Goal: Transaction & Acquisition: Purchase product/service

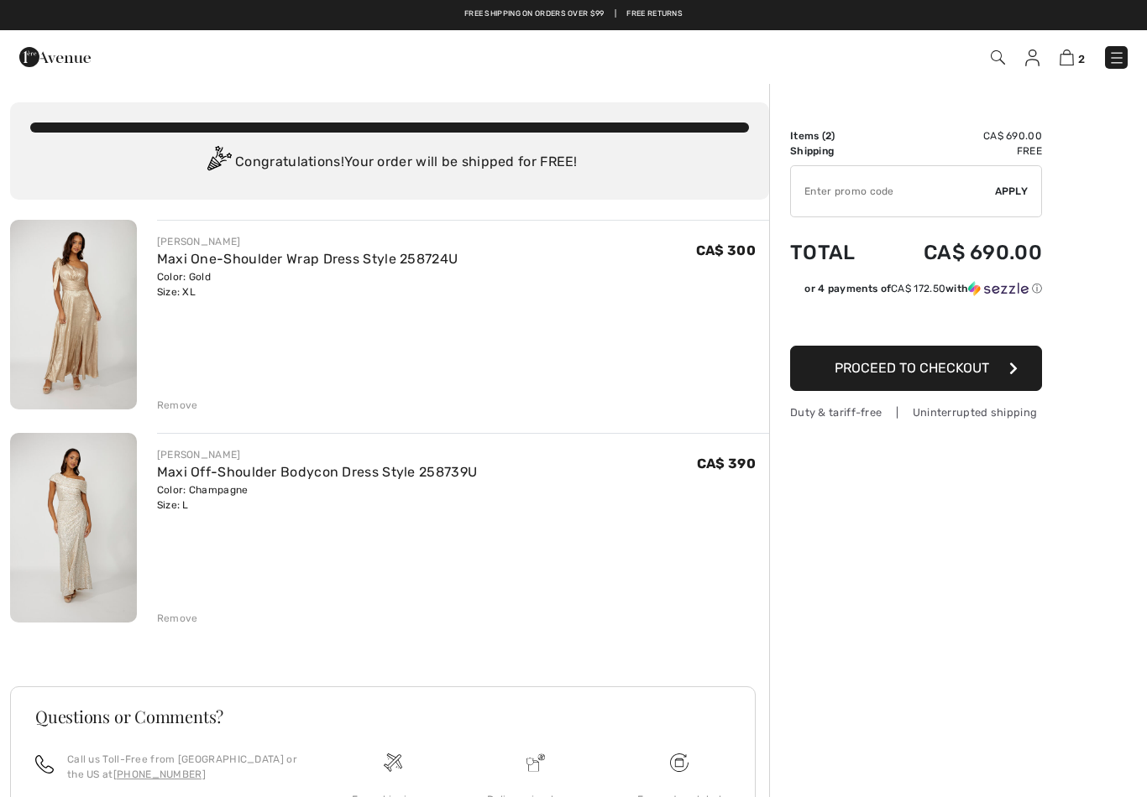
click at [951, 369] on span "Proceed to Checkout" at bounding box center [911, 368] width 154 height 16
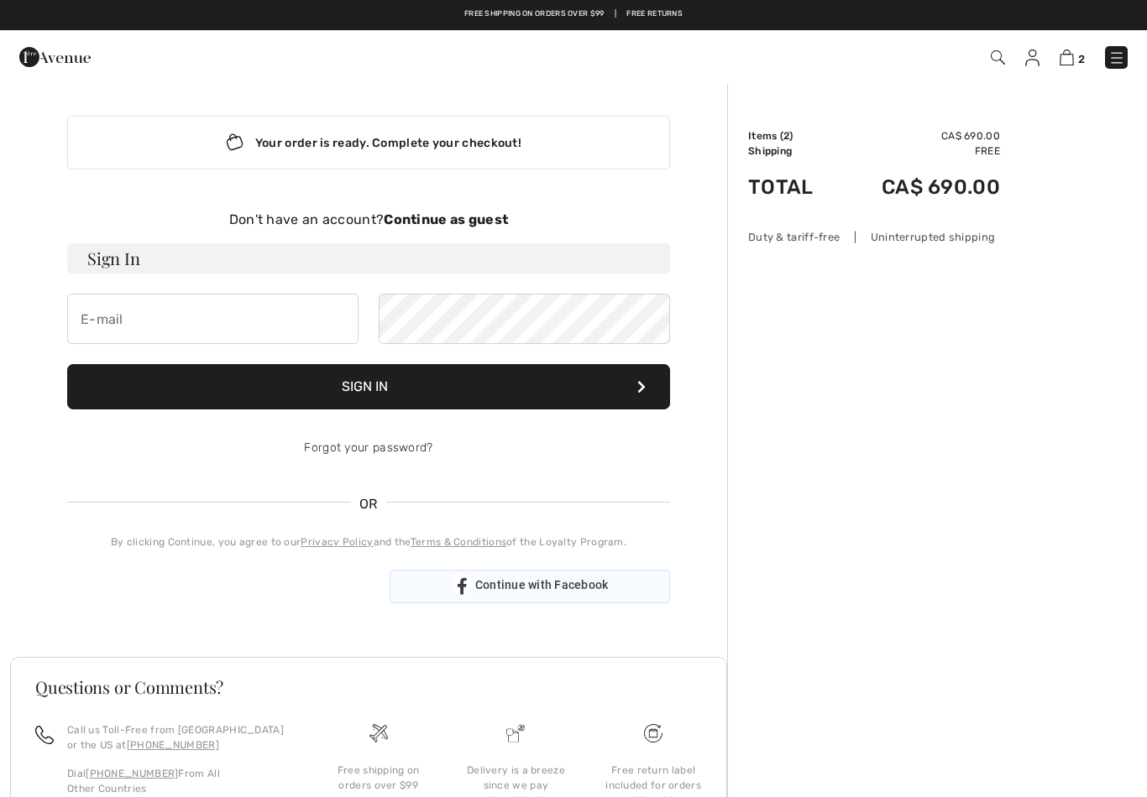
click at [503, 582] on span "Continue with Facebook" at bounding box center [541, 584] width 133 height 13
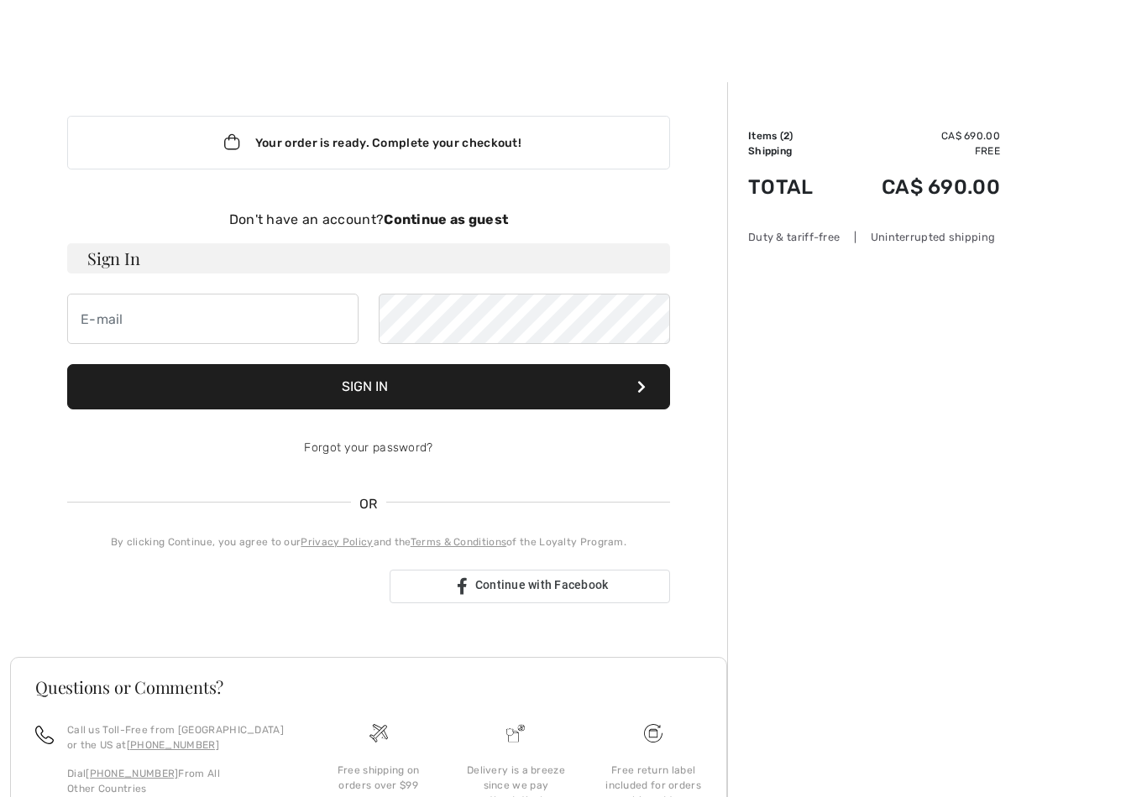
click at [452, 216] on strong "Continue as guest" at bounding box center [446, 220] width 124 height 16
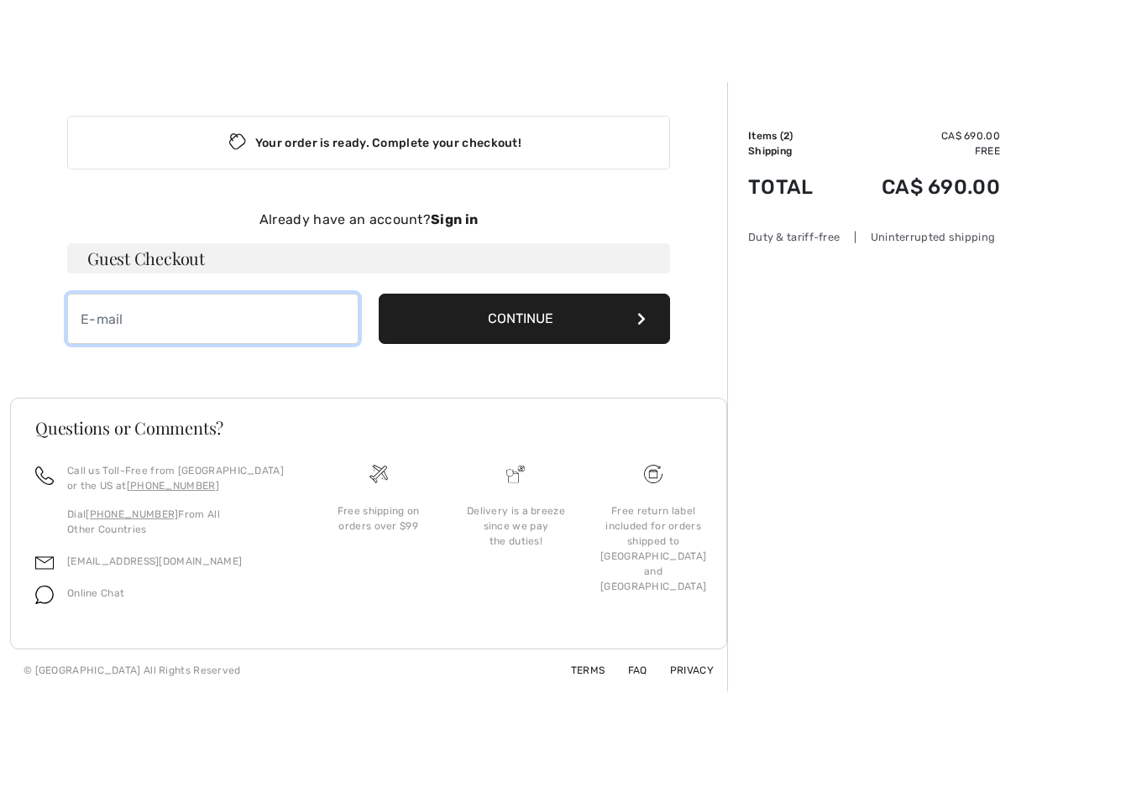
click at [136, 330] on input "email" at bounding box center [212, 319] width 291 height 50
type input "j"
type input "jackievaneerd@gmail.com"
click at [547, 317] on button "Continue" at bounding box center [524, 319] width 291 height 50
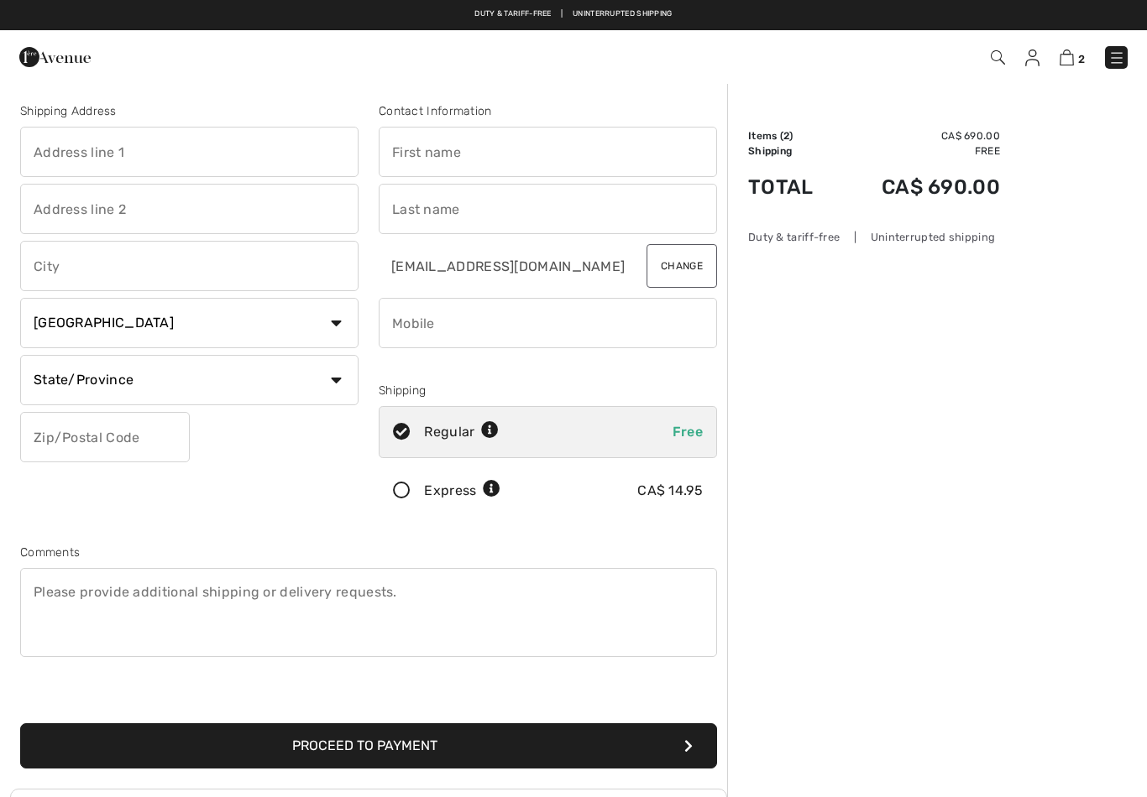
click at [156, 143] on input "text" at bounding box center [189, 152] width 338 height 50
click at [141, 207] on input "text" at bounding box center [189, 209] width 338 height 50
type input "365 talbot st west"
click at [463, 157] on input "text" at bounding box center [548, 152] width 338 height 50
click at [435, 207] on input "text" at bounding box center [548, 209] width 338 height 50
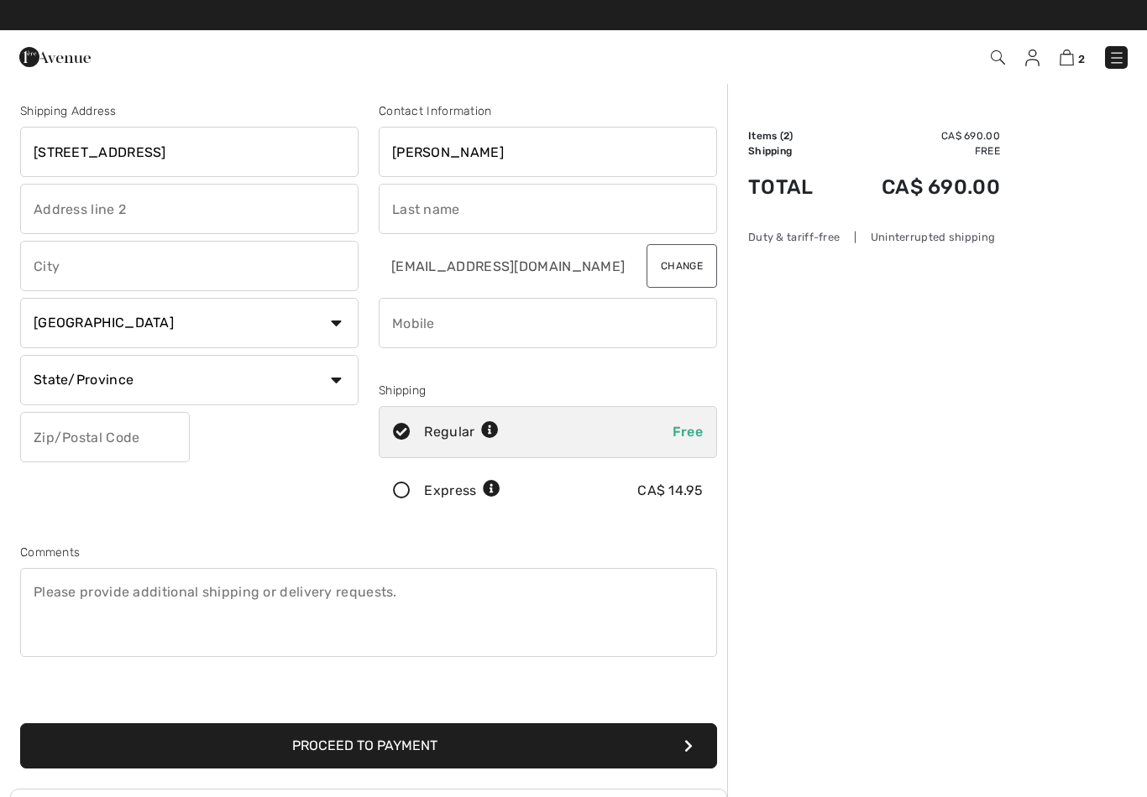
type input "Jacqueline"
type input "lambkin"
click at [96, 288] on input "text" at bounding box center [189, 266] width 338 height 50
type input "blenheim"
click at [459, 320] on input "phone" at bounding box center [548, 323] width 338 height 50
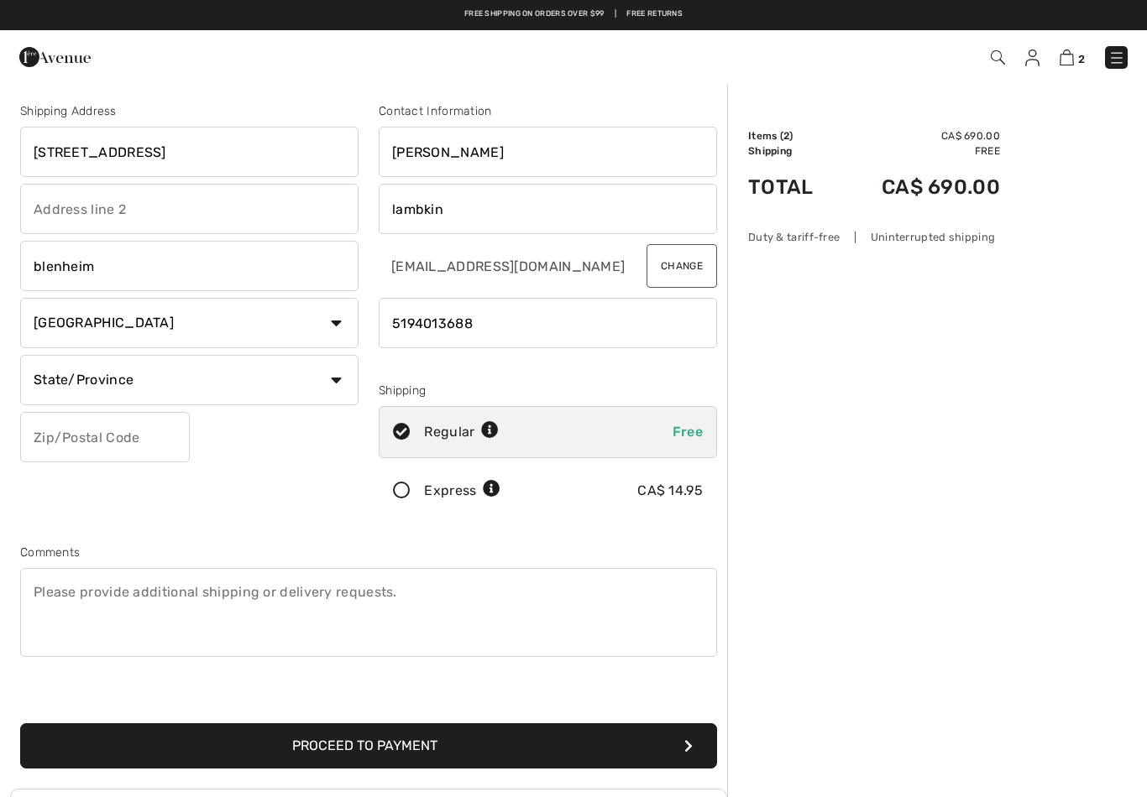
type input "5194013688"
click at [196, 383] on select "State/Province Alberta British Columbia Manitoba New Brunswick Newfoundland and…" at bounding box center [189, 380] width 338 height 50
select select "ON"
click at [80, 441] on input "text" at bounding box center [105, 437] width 170 height 50
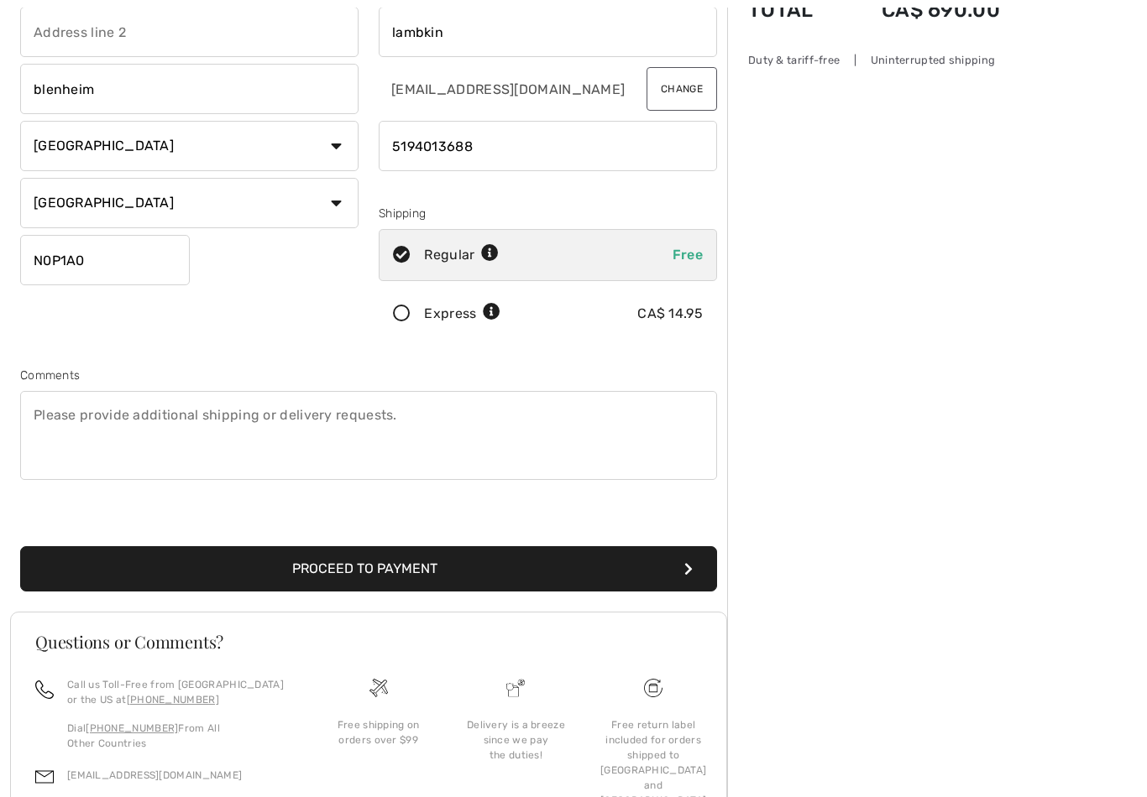
scroll to position [178, 0]
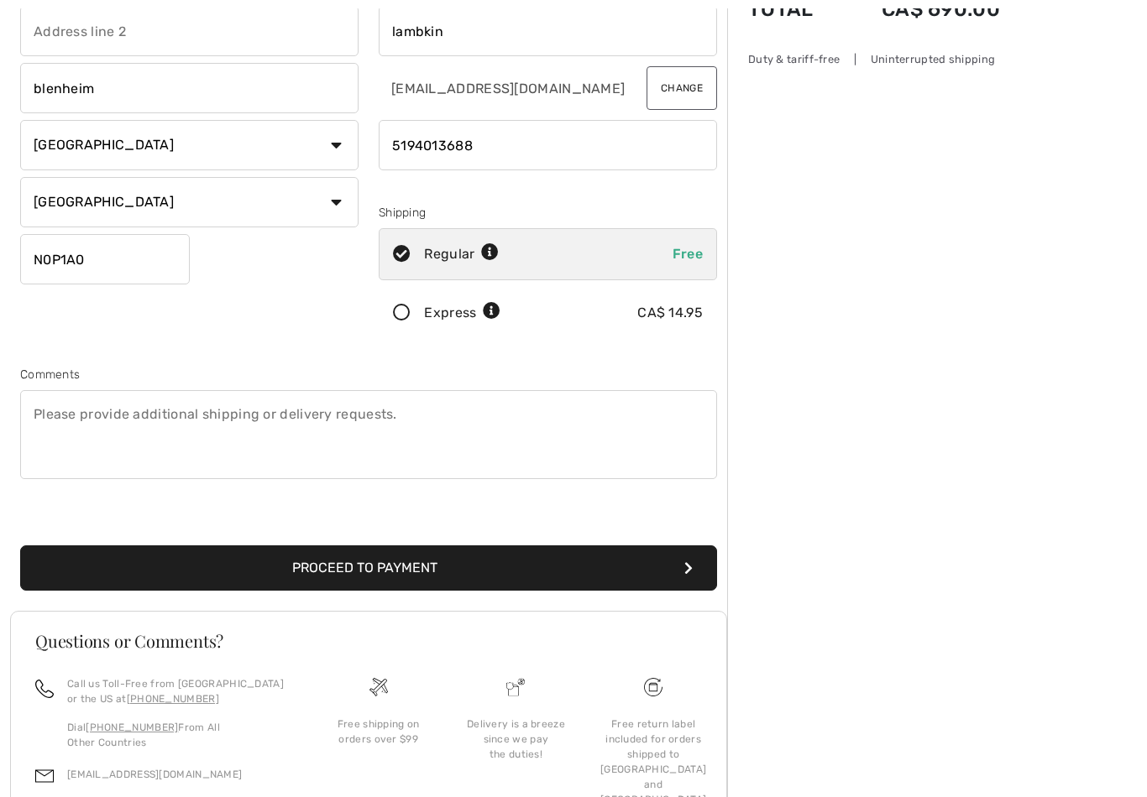
type input "N0P1A0"
click at [446, 562] on button "Proceed to Payment" at bounding box center [368, 568] width 697 height 45
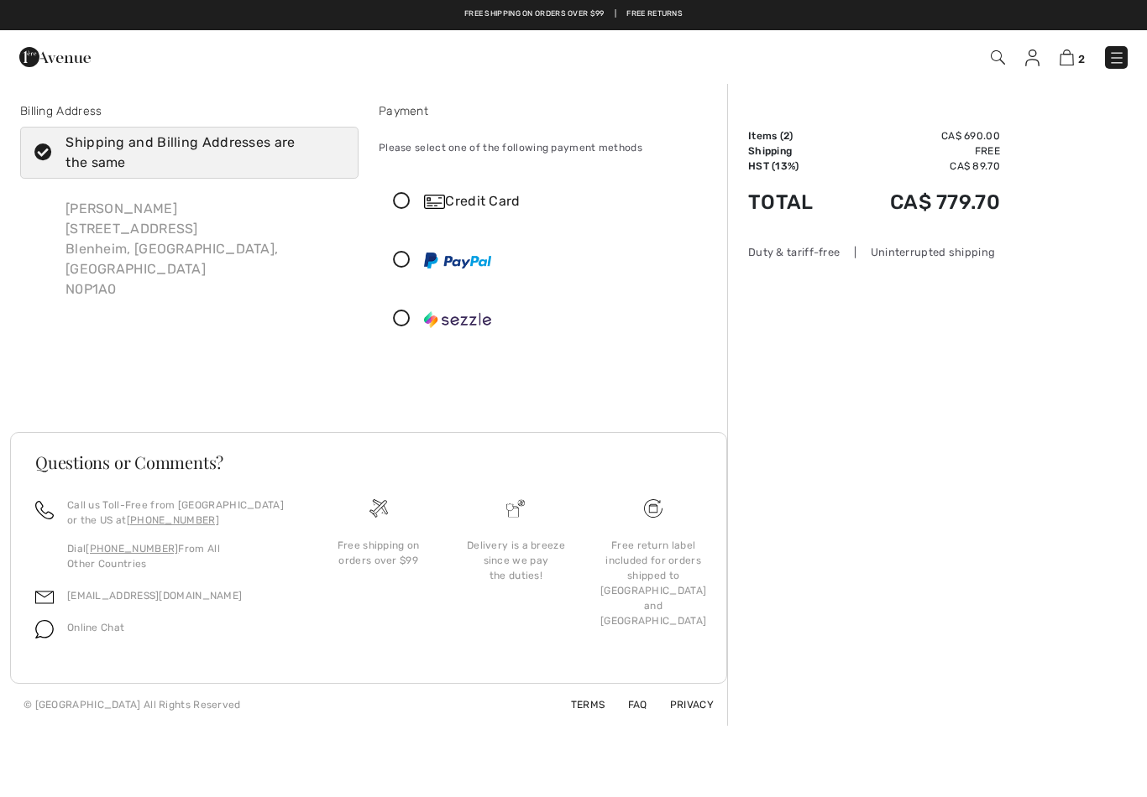
click at [395, 206] on icon at bounding box center [401, 202] width 44 height 18
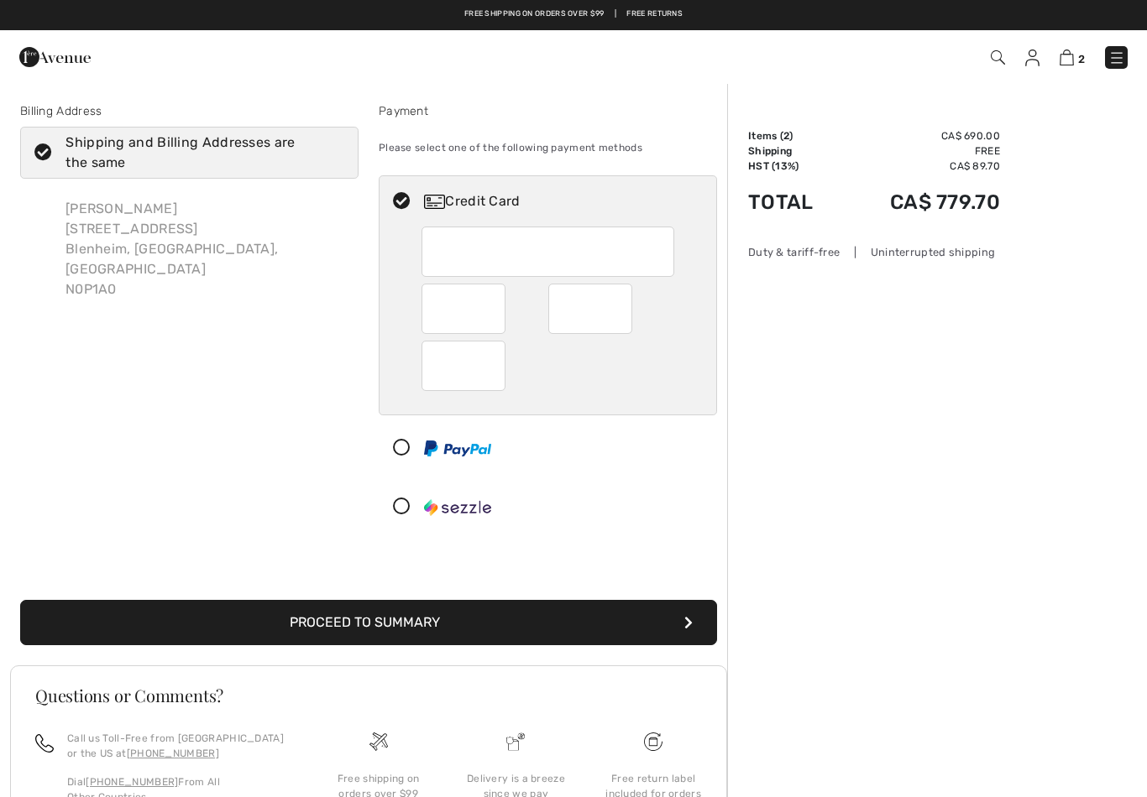
click at [456, 616] on button "Proceed to Summary" at bounding box center [368, 622] width 697 height 45
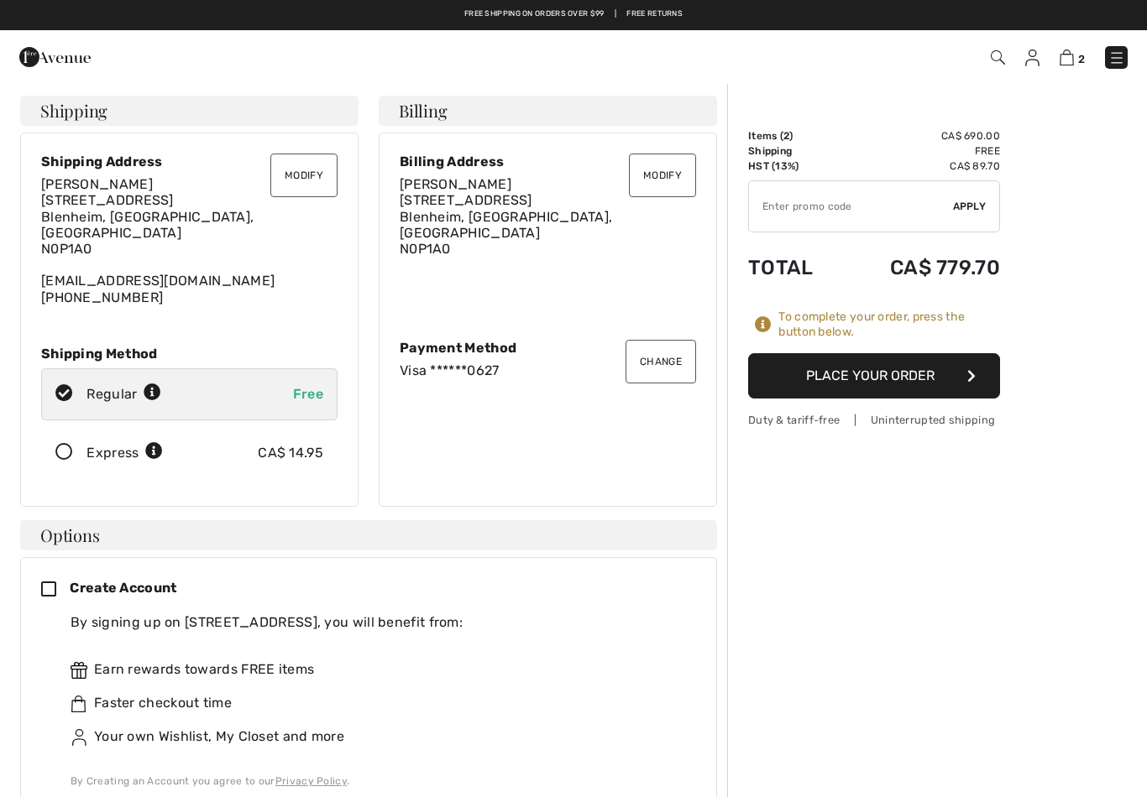
click at [945, 363] on button "Place Your Order" at bounding box center [874, 375] width 252 height 45
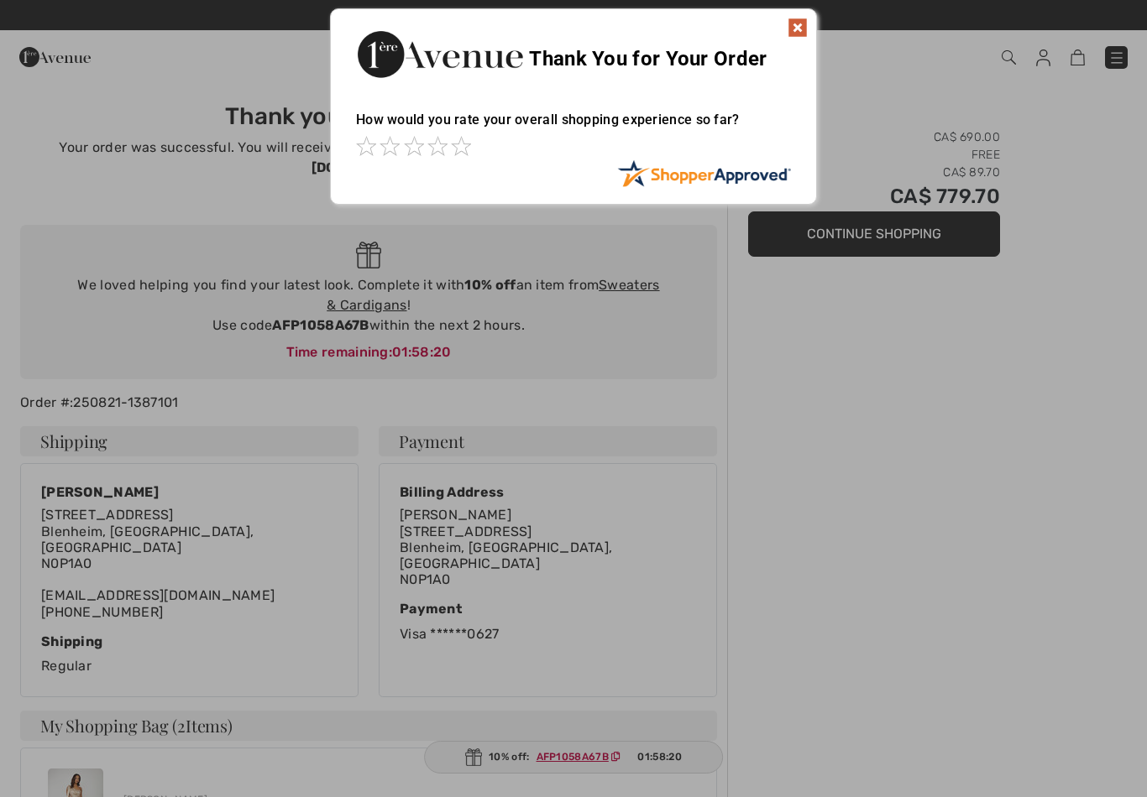
click at [791, 22] on img at bounding box center [797, 28] width 20 height 20
